Goal: Task Accomplishment & Management: Complete application form

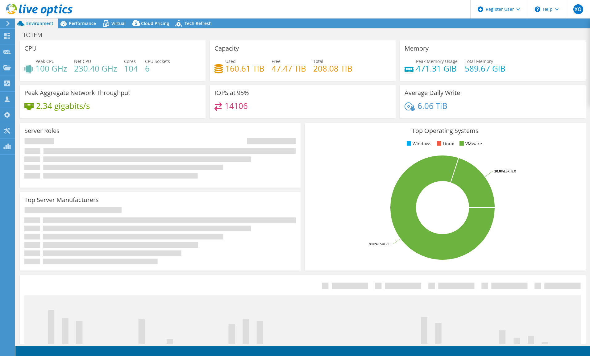
select select "USD"
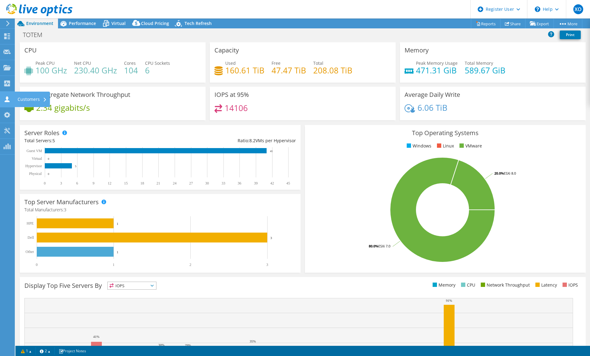
click at [7, 101] on use at bounding box center [7, 99] width 5 height 6
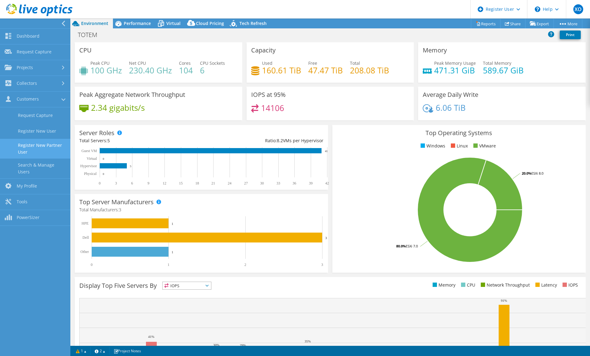
click at [48, 145] on link "Register New Partner User" at bounding box center [35, 149] width 70 height 20
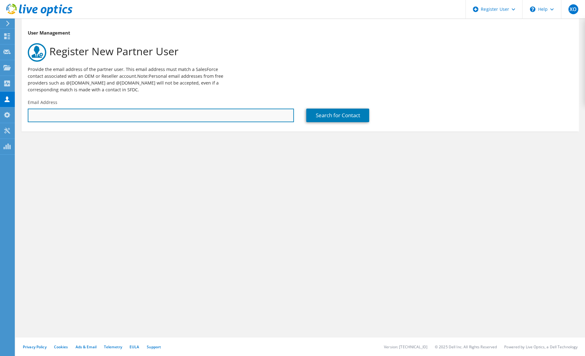
click at [71, 116] on input "text" at bounding box center [161, 116] width 266 height 14
paste input "gdager@redcomputsa.com"
type input "gdager@redcomputsa.com"
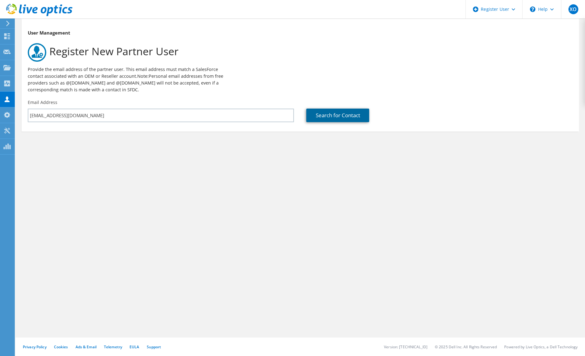
click at [329, 111] on link "Search for Contact" at bounding box center [337, 116] width 63 height 14
type input "Guillermo"
type input "Dager"
type input "REDCOMPUT SA : 3576158865"
type input "Ecuador"
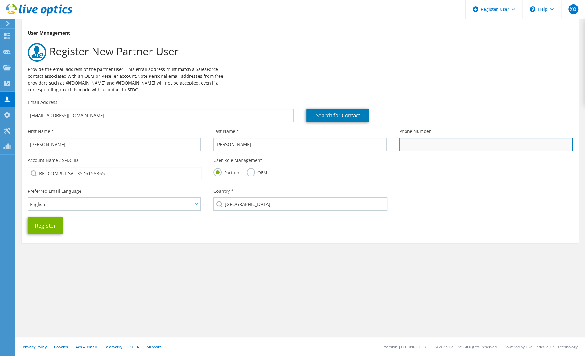
click at [417, 145] on input "text" at bounding box center [486, 145] width 173 height 14
paste input "+593 98 140 6863"
type input "+593 98 140 6863"
click at [197, 204] on icon at bounding box center [196, 204] width 3 height 2
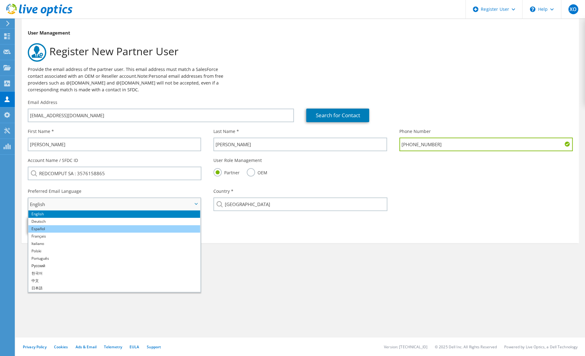
click at [161, 230] on li "Español" at bounding box center [114, 228] width 172 height 7
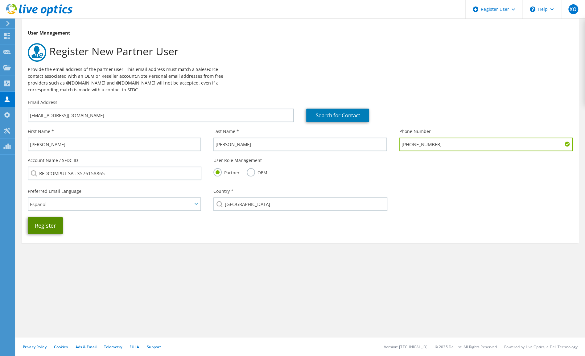
click at [53, 227] on button "Register" at bounding box center [45, 225] width 35 height 17
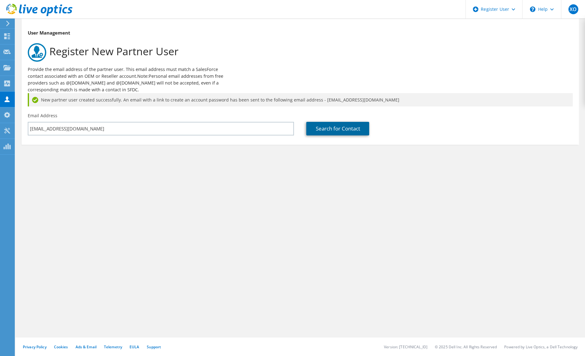
click at [333, 130] on link "Search for Contact" at bounding box center [337, 129] width 63 height 14
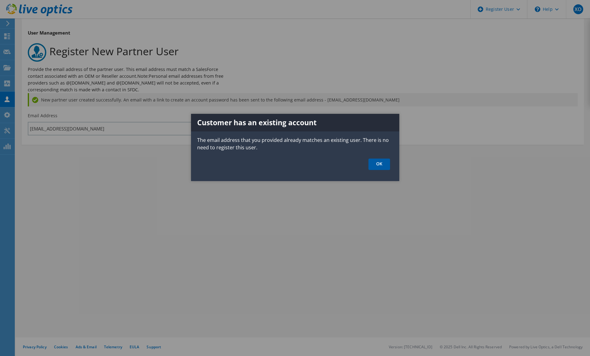
click at [379, 166] on link "OK" at bounding box center [379, 164] width 22 height 11
